Goal: Information Seeking & Learning: Find specific fact

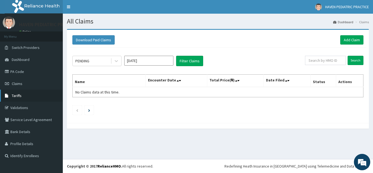
click at [17, 96] on span "Tariffs" at bounding box center [17, 95] width 10 height 5
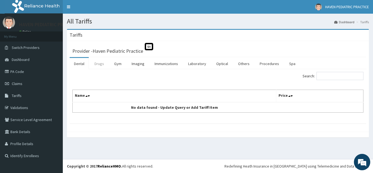
click at [100, 64] on link "Drugs" at bounding box center [99, 63] width 18 height 11
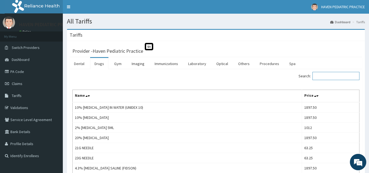
click at [338, 75] on input "Search:" at bounding box center [335, 76] width 47 height 8
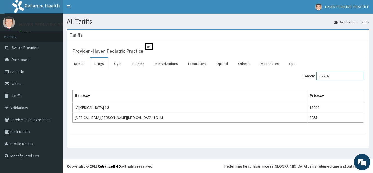
click at [340, 77] on input "roceph" at bounding box center [339, 76] width 47 height 8
type input "r"
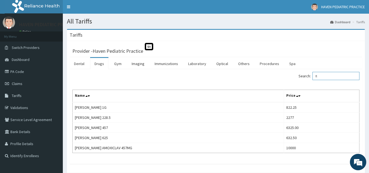
type input "f"
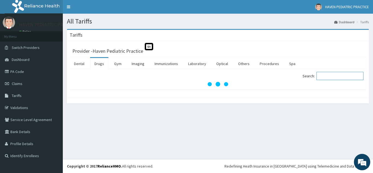
type input "p"
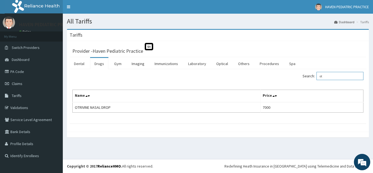
type input "o"
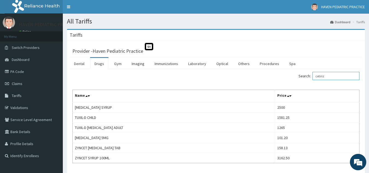
type input "cetiriz"
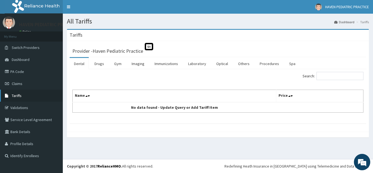
click at [22, 97] on link "Tariffs" at bounding box center [31, 96] width 63 height 12
click at [271, 65] on link "Procedures" at bounding box center [269, 63] width 28 height 11
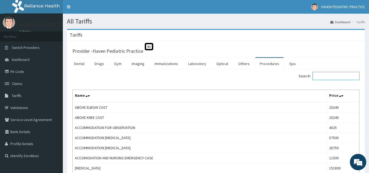
click at [329, 77] on input "Search:" at bounding box center [335, 76] width 47 height 8
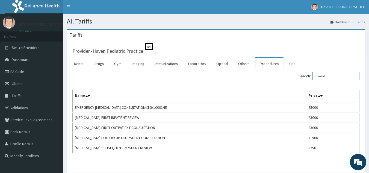
type input "hemat"
